Goal: Transaction & Acquisition: Book appointment/travel/reservation

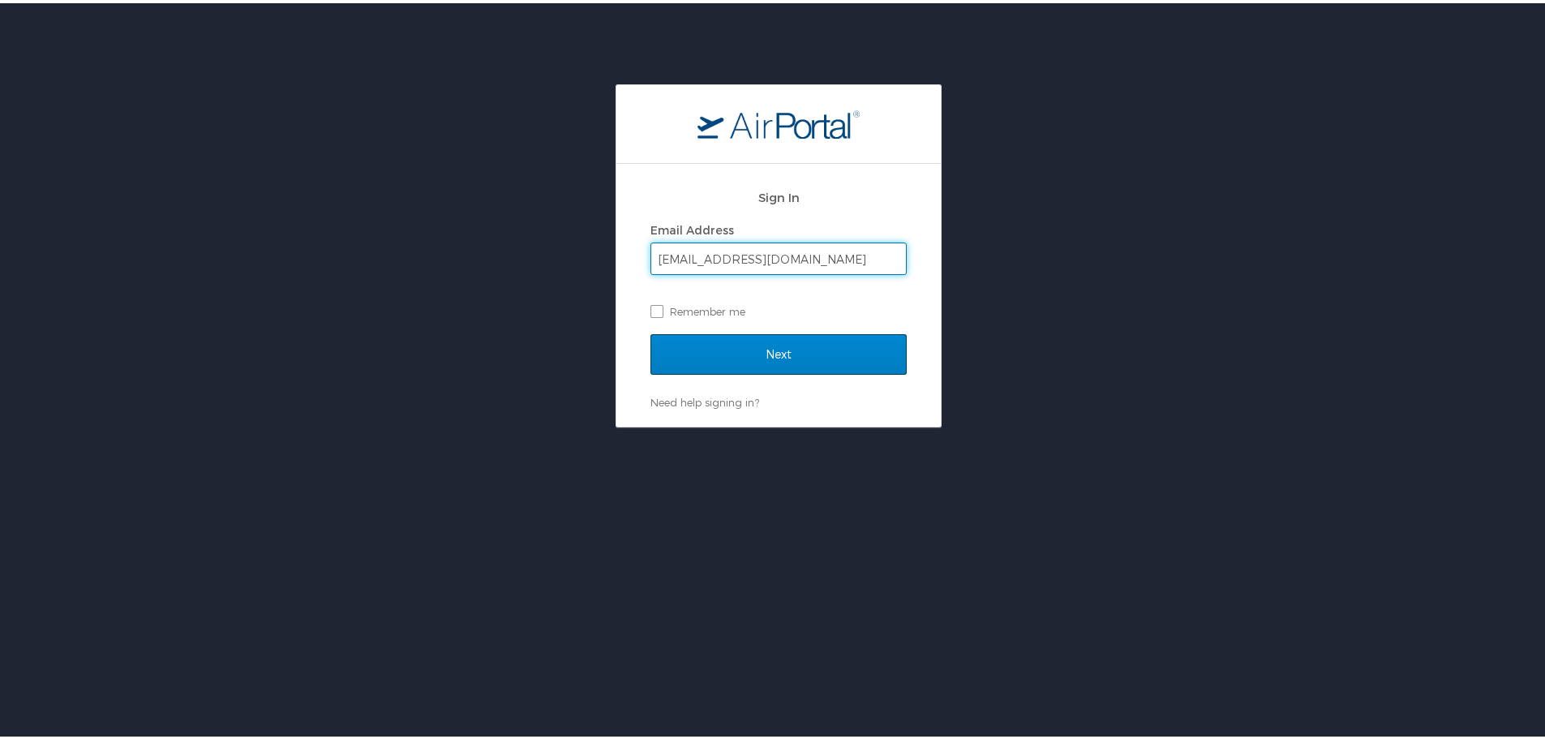
type input "[EMAIL_ADDRESS][DOMAIN_NAME]"
click at [805, 346] on input "Next" at bounding box center [779, 351] width 256 height 41
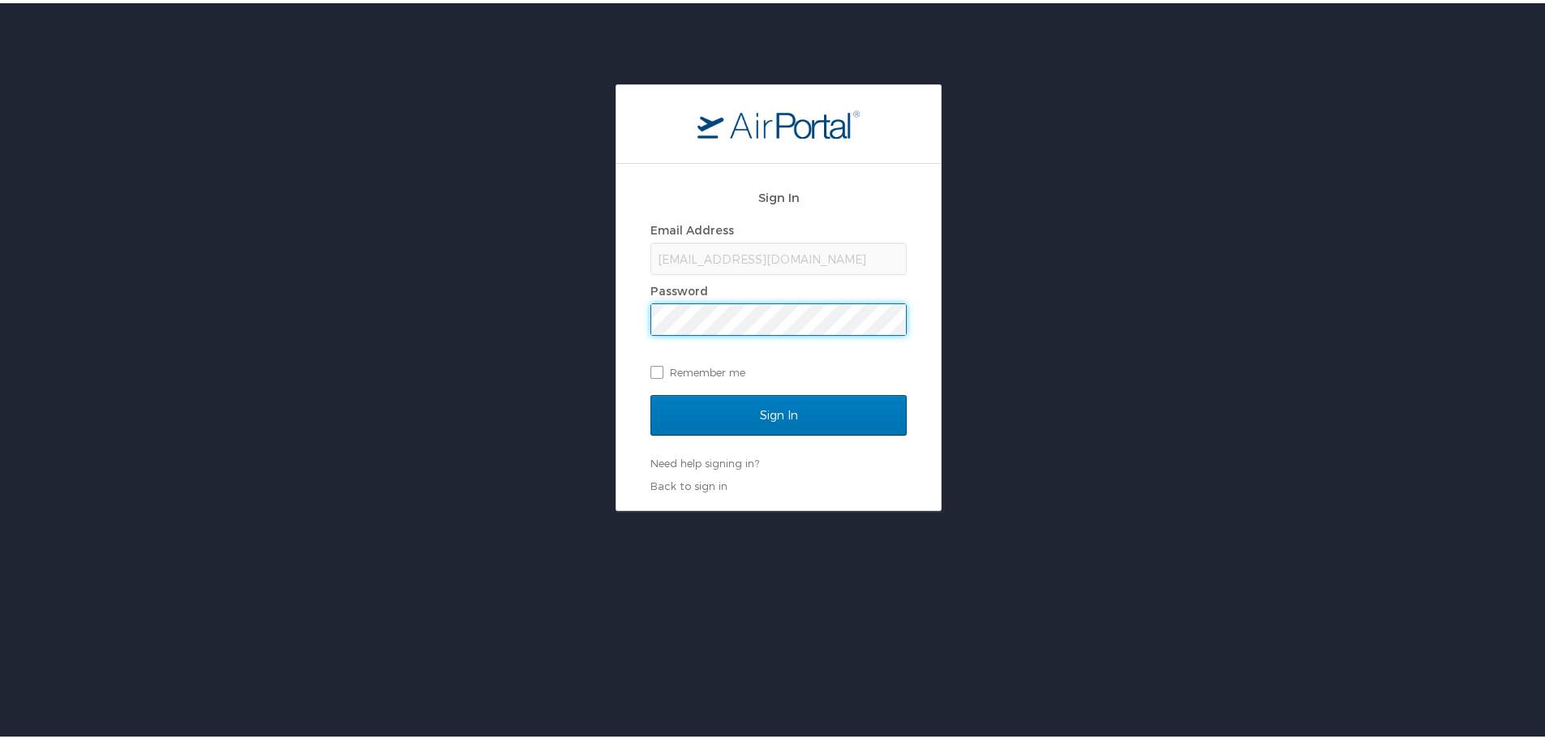
click at [651, 392] on input "Sign In" at bounding box center [779, 412] width 256 height 41
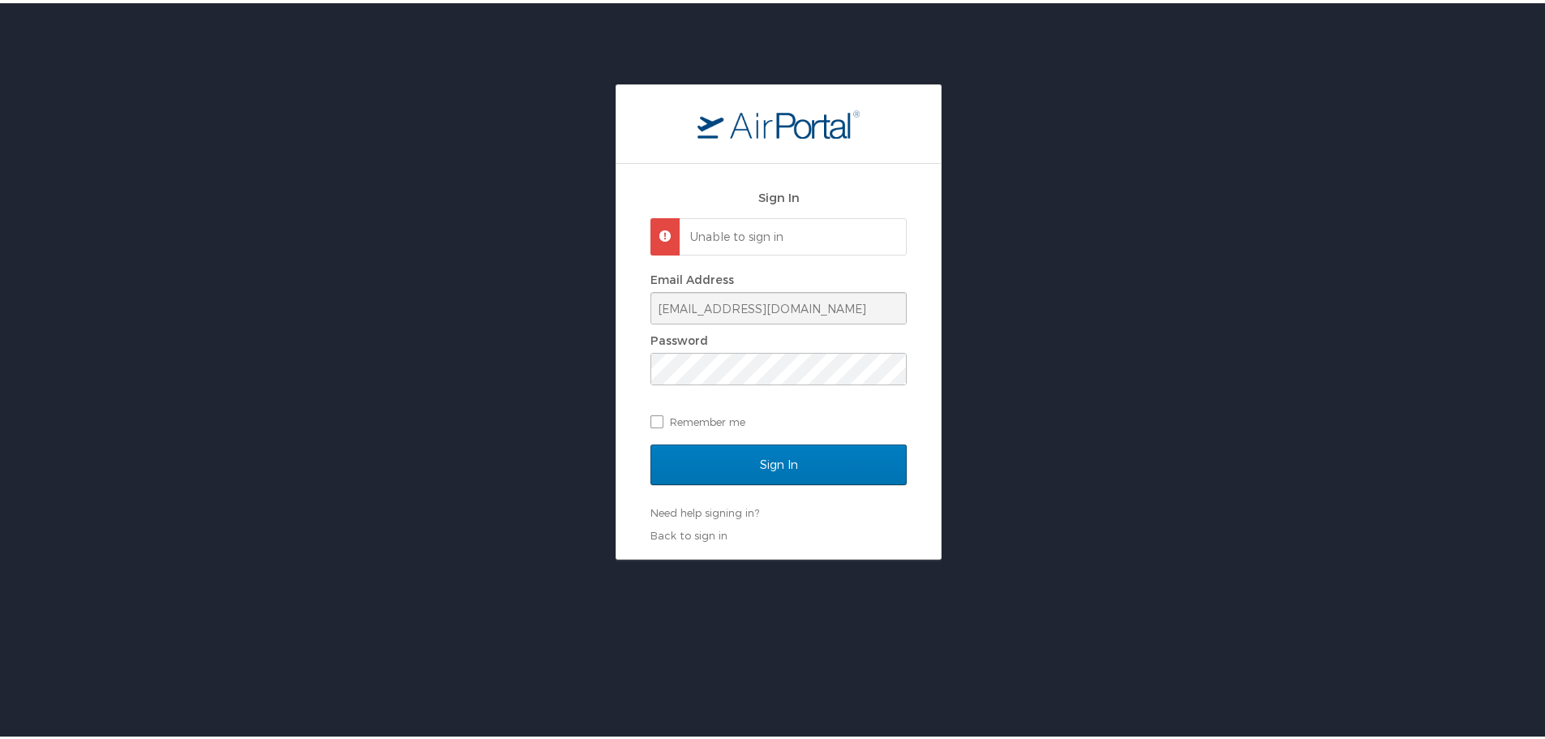
click at [578, 338] on div "Sign In Unable to sign in Email Address [EMAIL_ADDRESS][DOMAIN_NAME] Password R…" at bounding box center [779, 318] width 1558 height 475
click at [651, 441] on input "Sign In" at bounding box center [779, 461] width 256 height 41
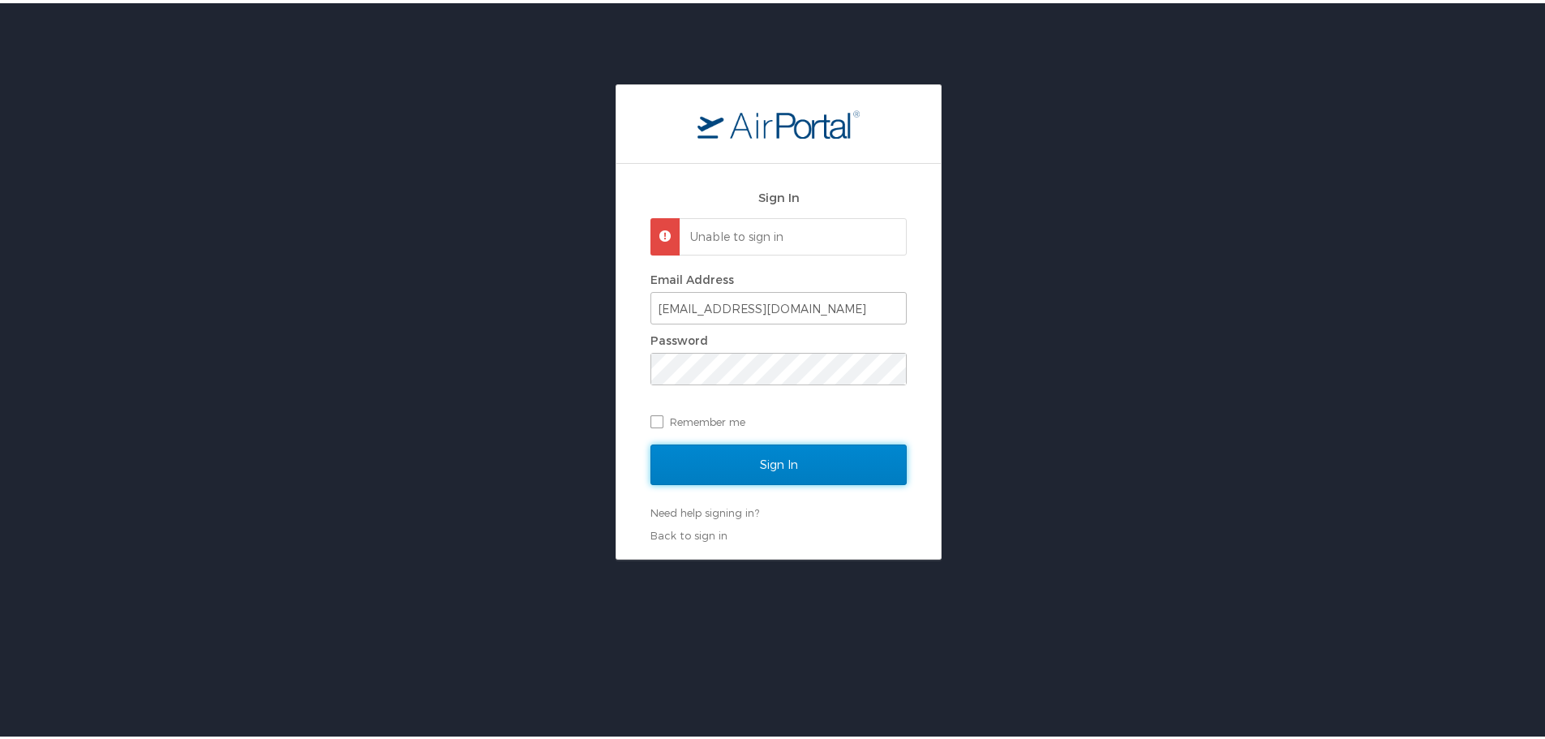
click at [780, 462] on input "Sign In" at bounding box center [779, 461] width 256 height 41
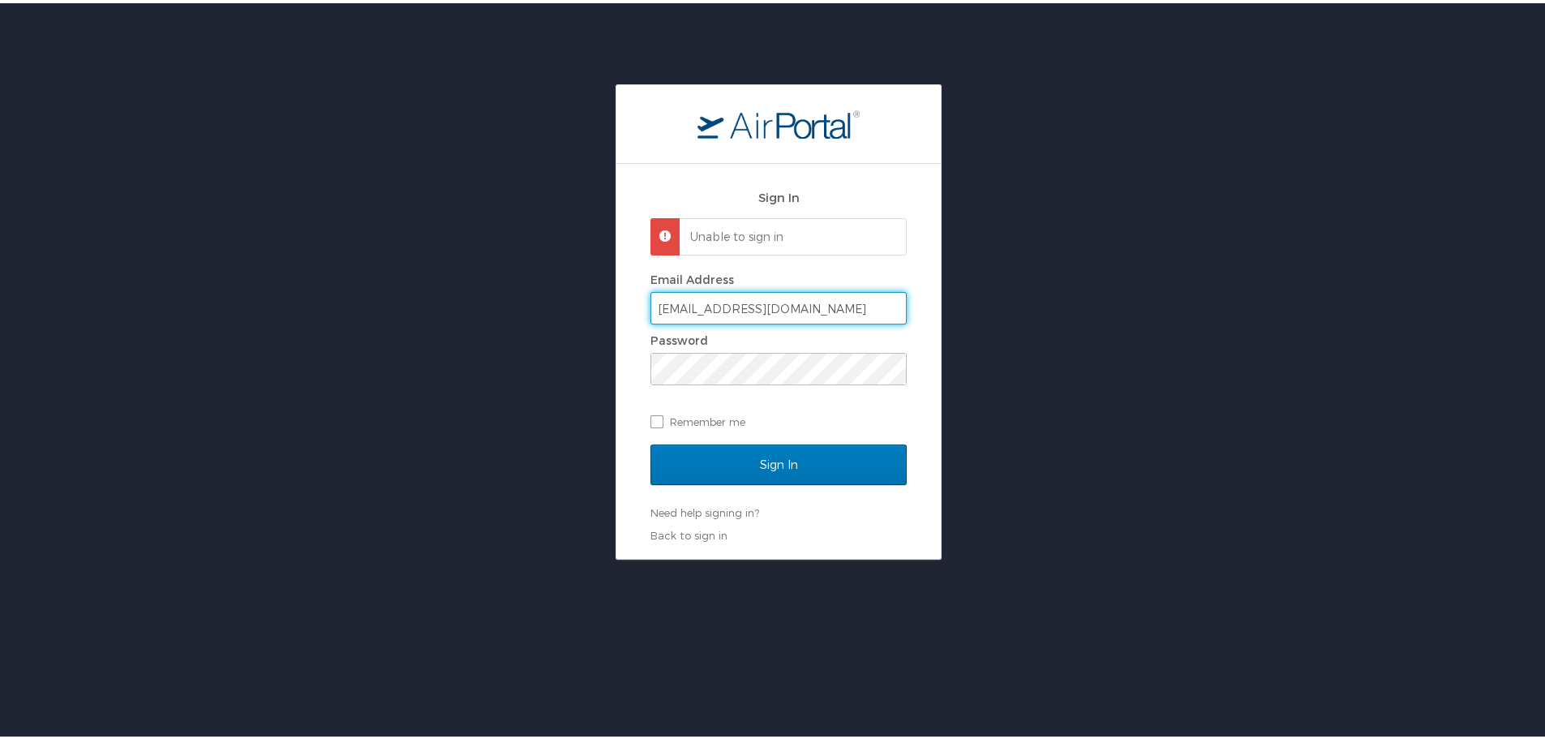
drag, startPoint x: 814, startPoint y: 306, endPoint x: 611, endPoint y: 292, distance: 204.1
click at [617, 292] on div "Sign In Unable to sign in Email Address dbrown@aurhomes.com Password Remember m…" at bounding box center [779, 358] width 324 height 395
type input "debbie.brown@medicalsolutions.com"
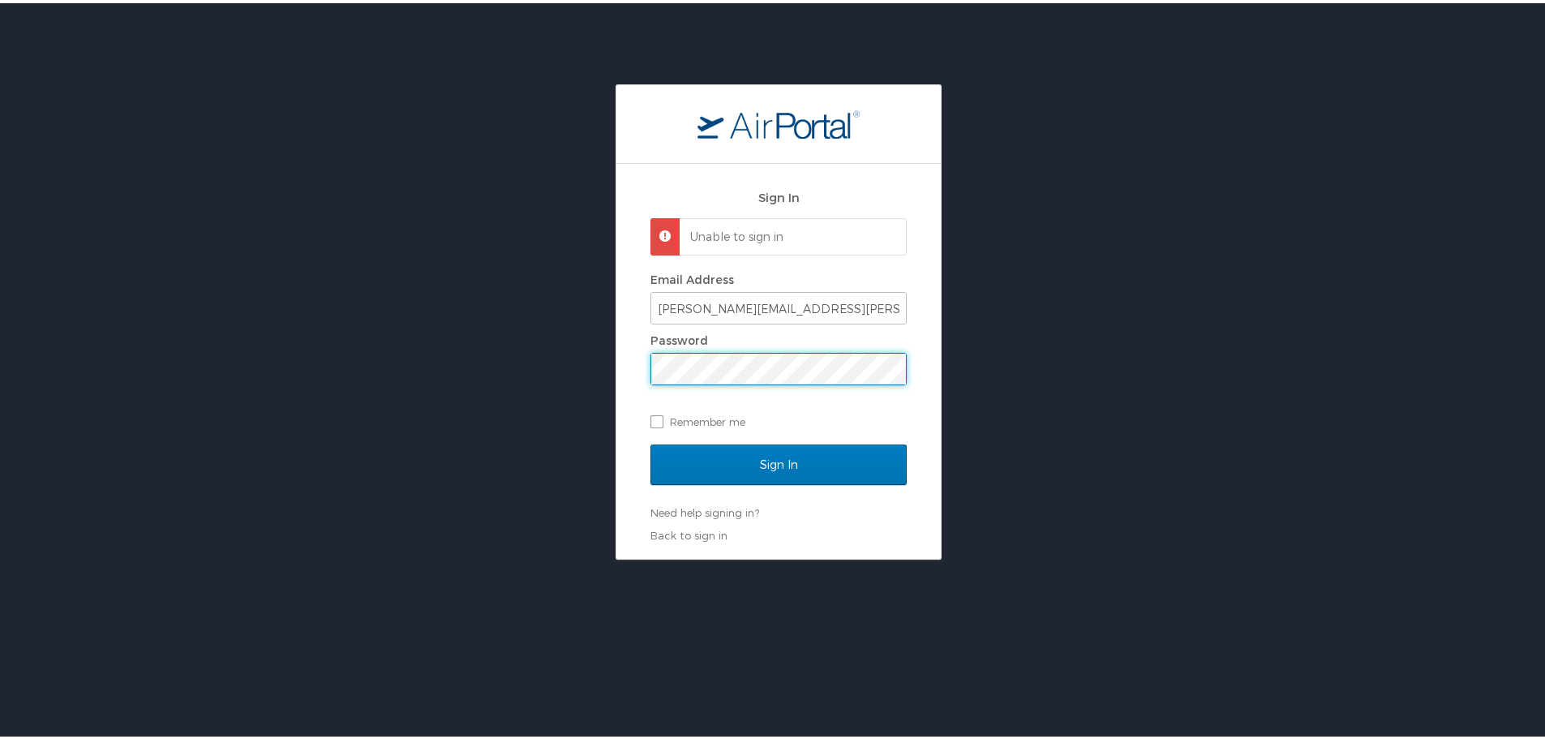
click at [579, 357] on div "Sign In Unable to sign in Email Address debbie.brown@medicalsolutions.com Passw…" at bounding box center [779, 318] width 1558 height 475
click at [651, 441] on input "Sign In" at bounding box center [779, 461] width 256 height 41
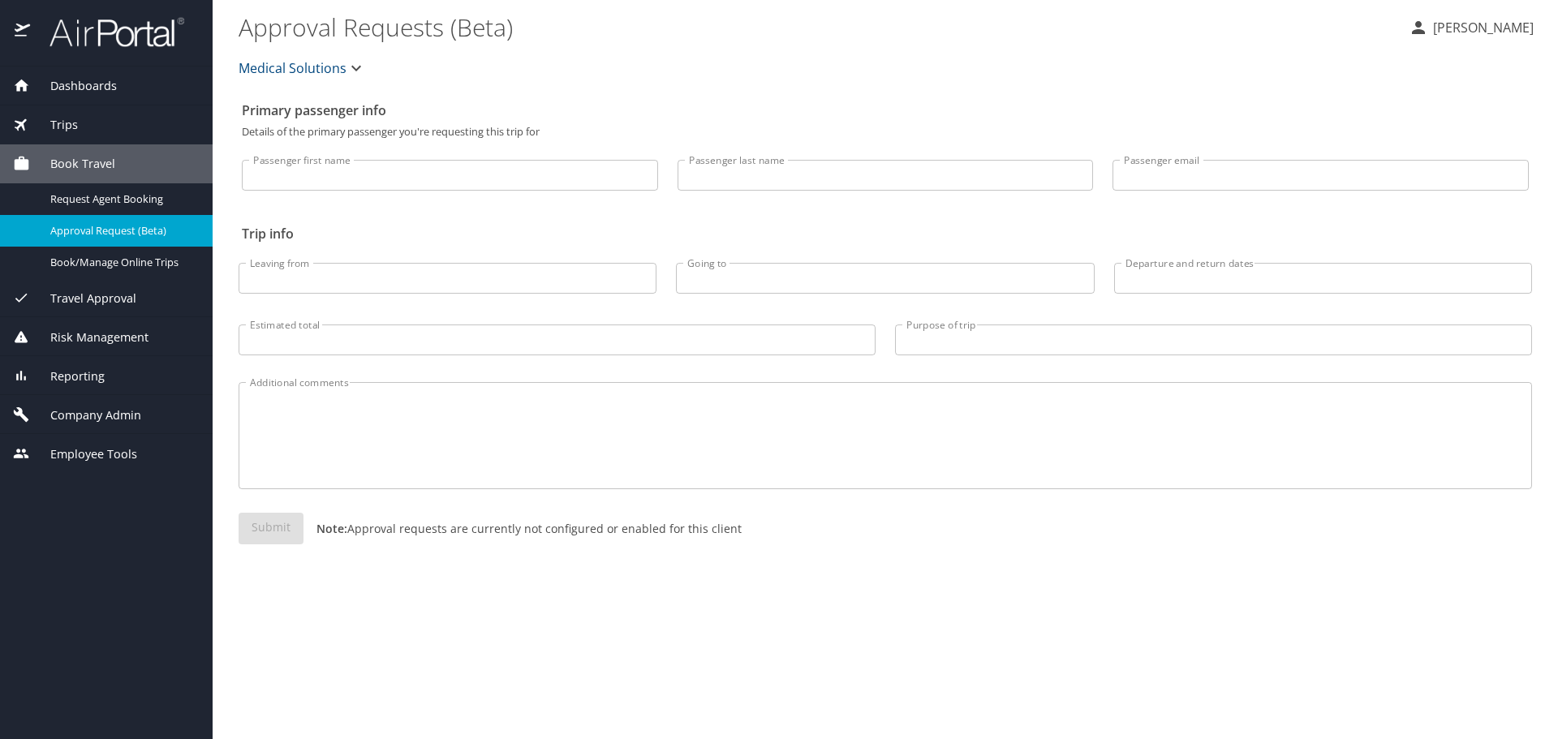
click at [79, 159] on span "Book Travel" at bounding box center [72, 164] width 85 height 18
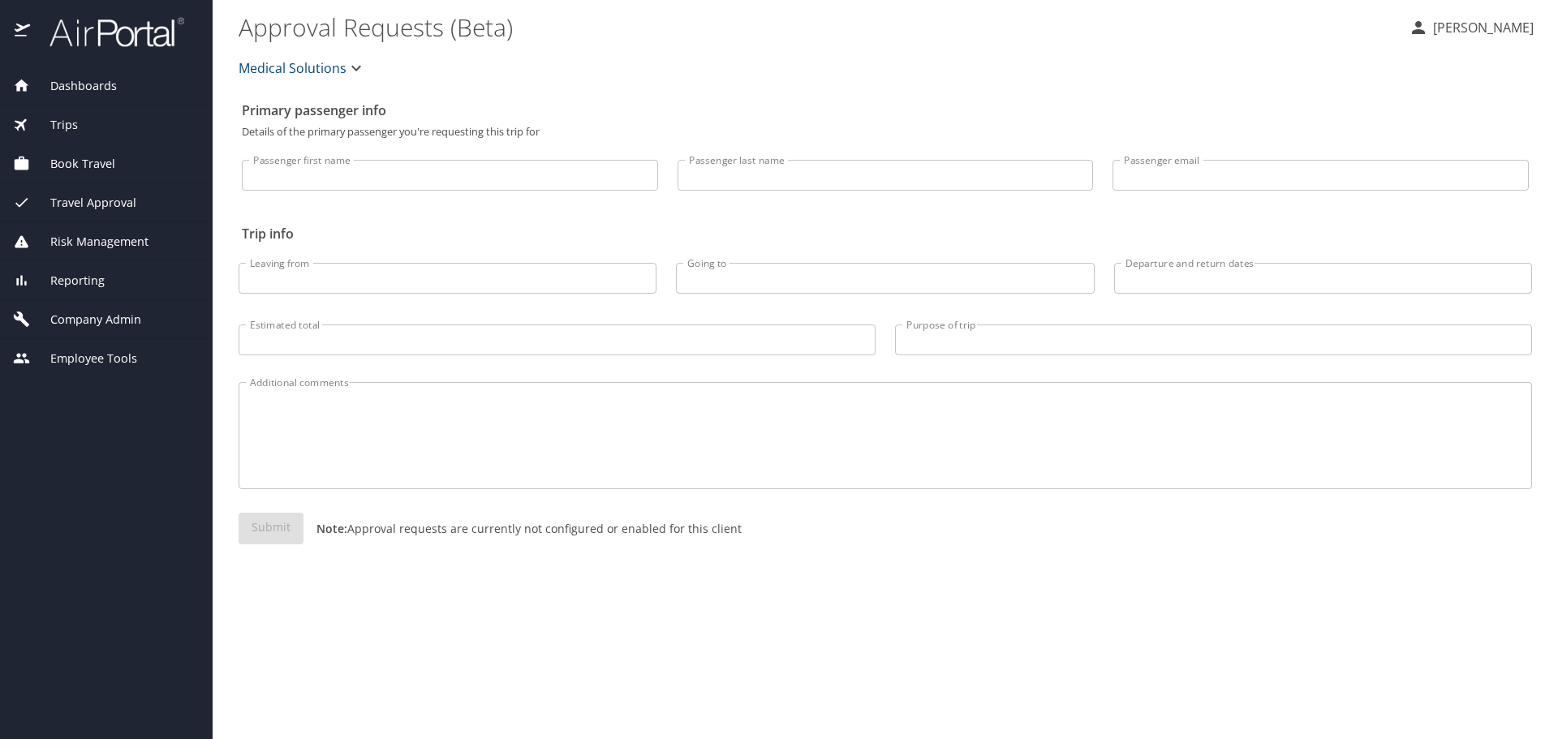
click at [73, 161] on span "Book Travel" at bounding box center [72, 164] width 85 height 18
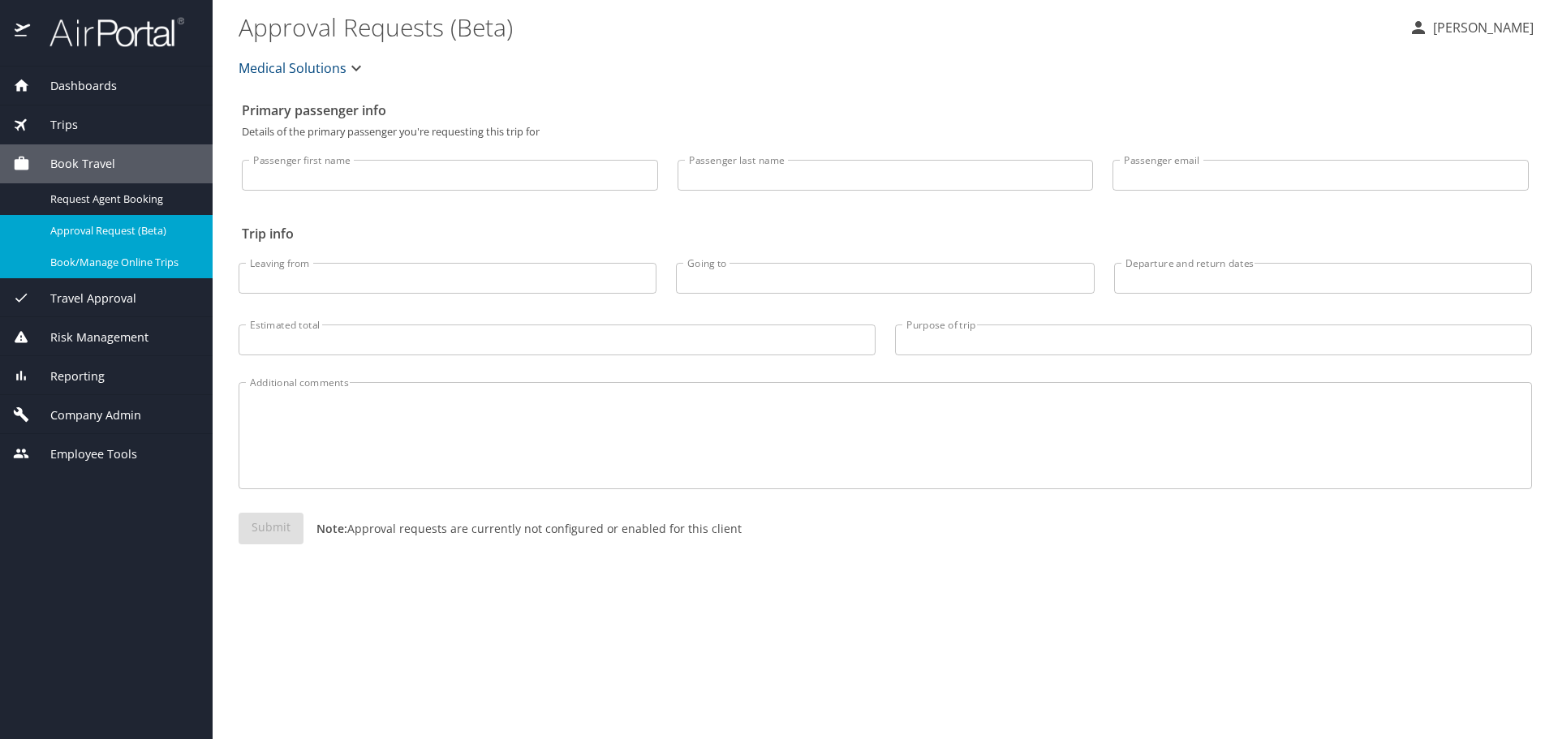
click at [160, 262] on span "Book/Manage Online Trips" at bounding box center [121, 262] width 143 height 15
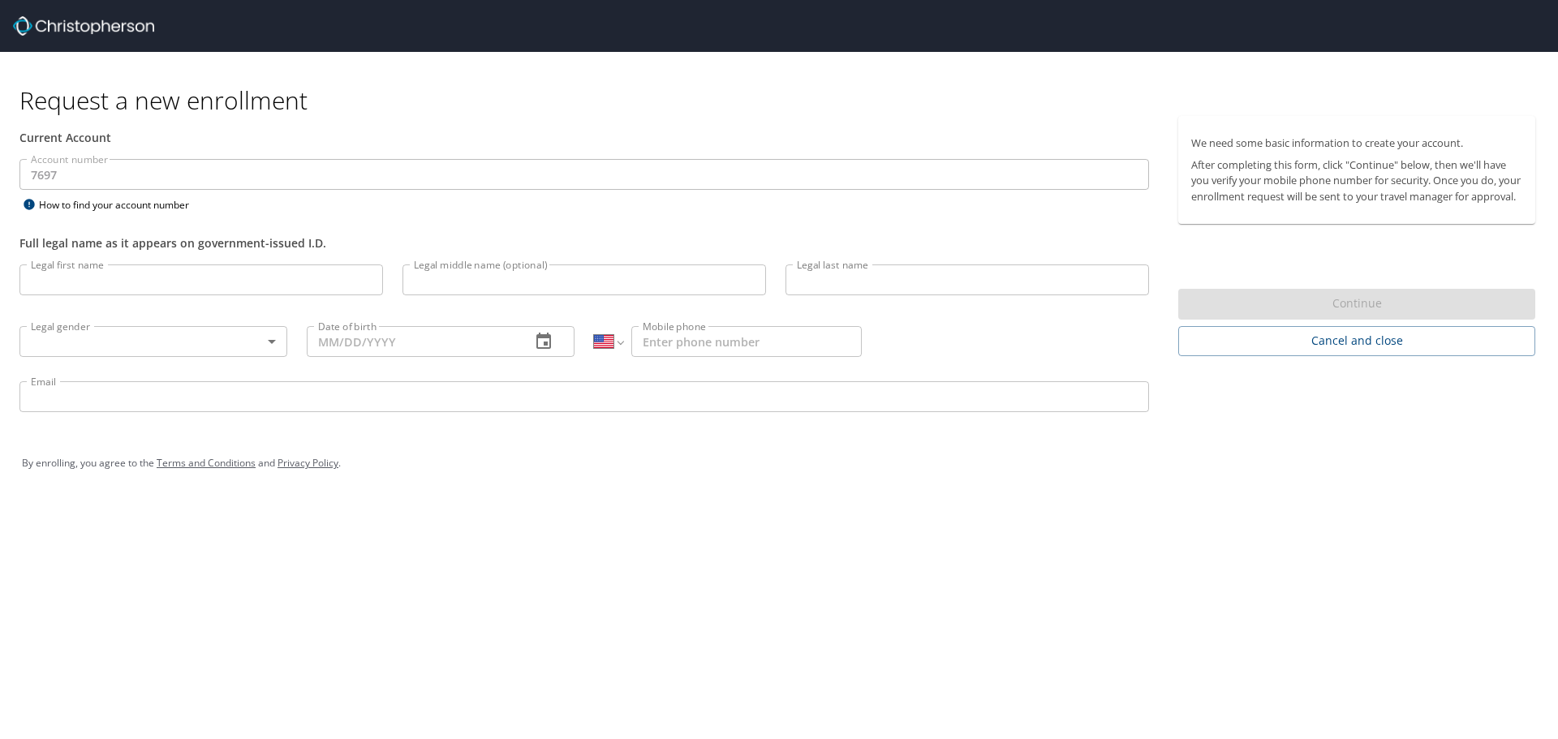
select select "US"
